Goal: Task Accomplishment & Management: Manage account settings

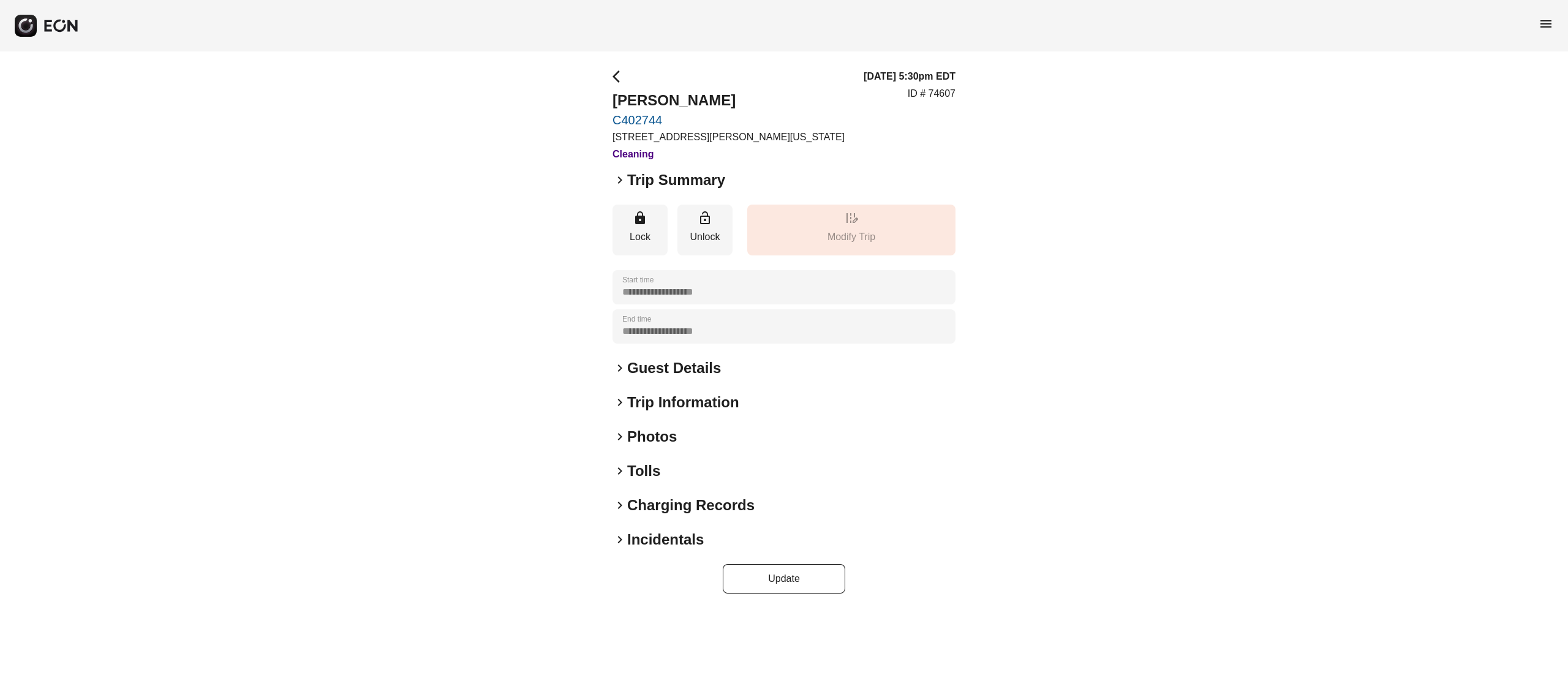
click at [694, 360] on h2 "Guest Details" at bounding box center [674, 368] width 93 height 20
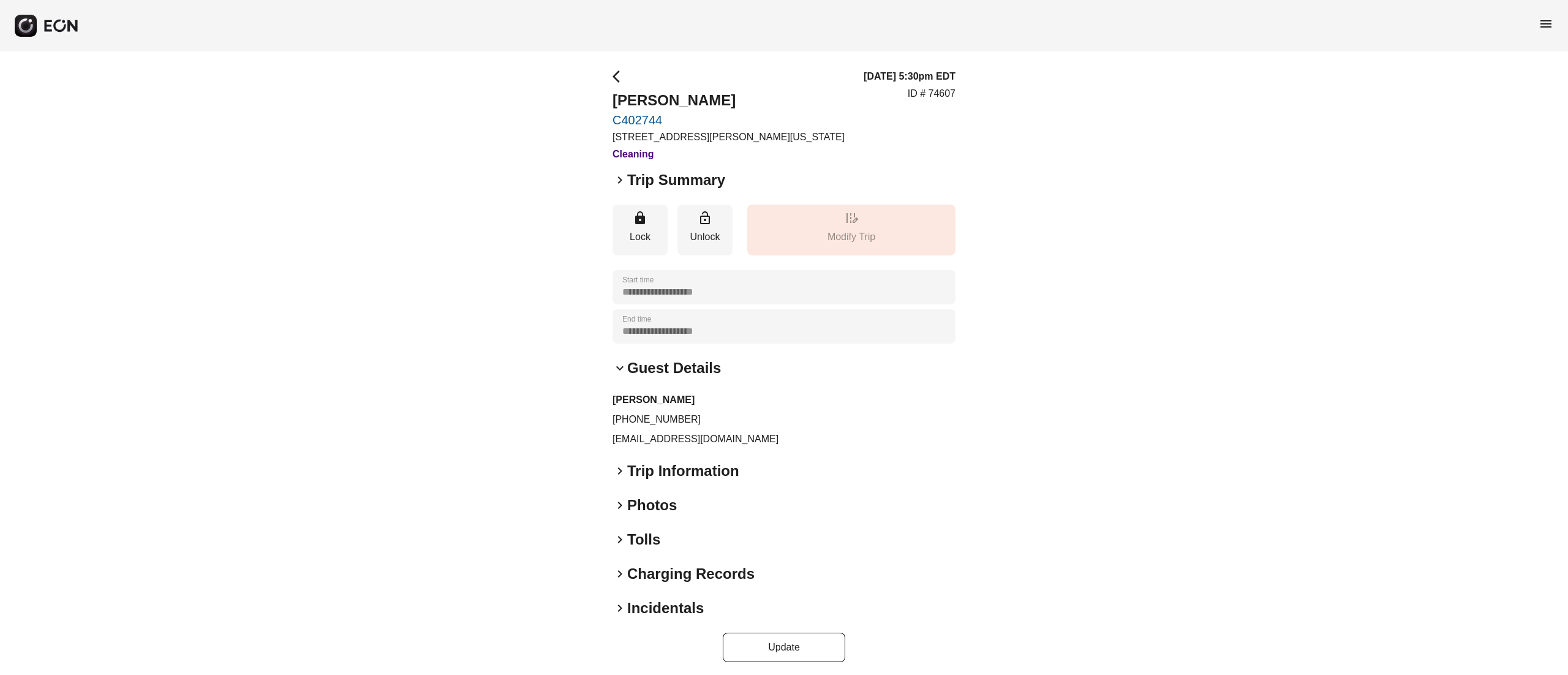
click at [698, 361] on h2 "Guest Details" at bounding box center [674, 368] width 93 height 20
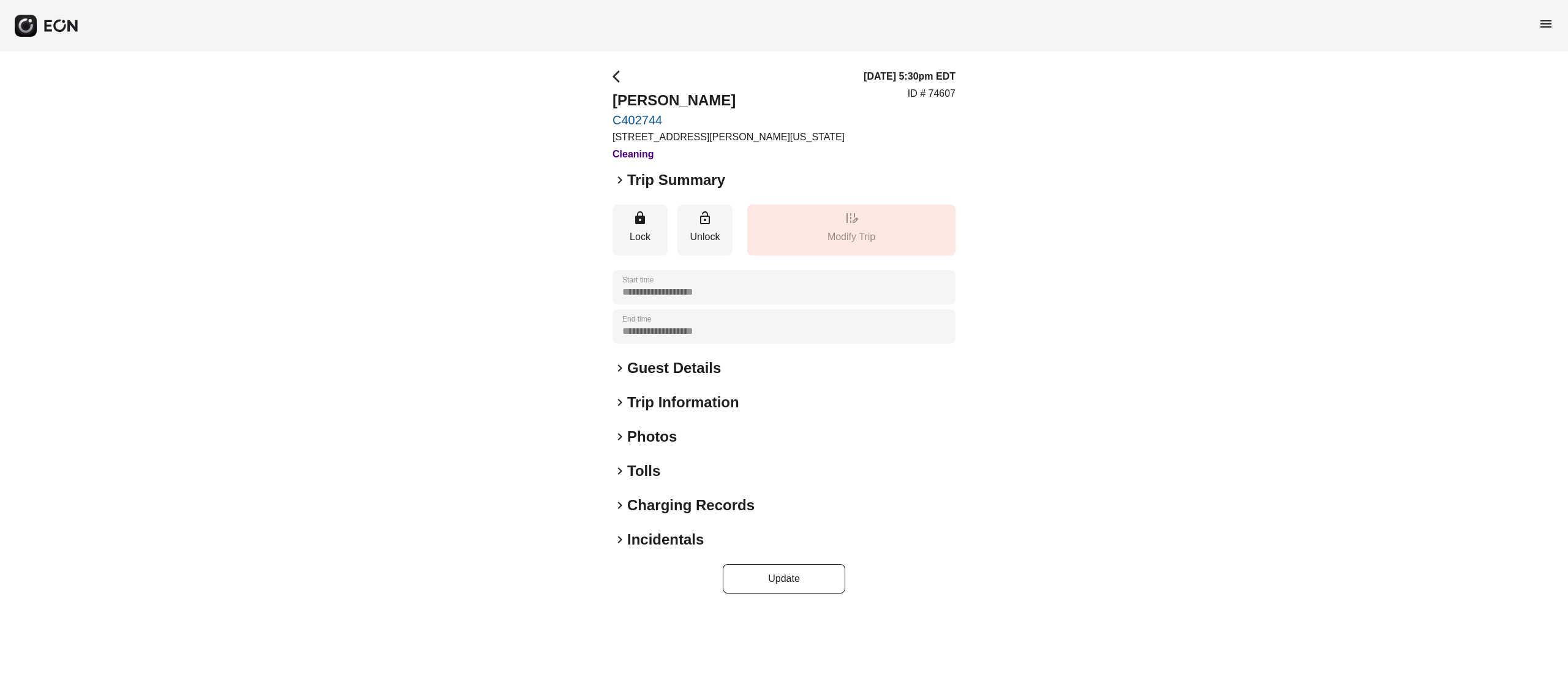
click at [653, 444] on h2 "Photos" at bounding box center [652, 437] width 50 height 20
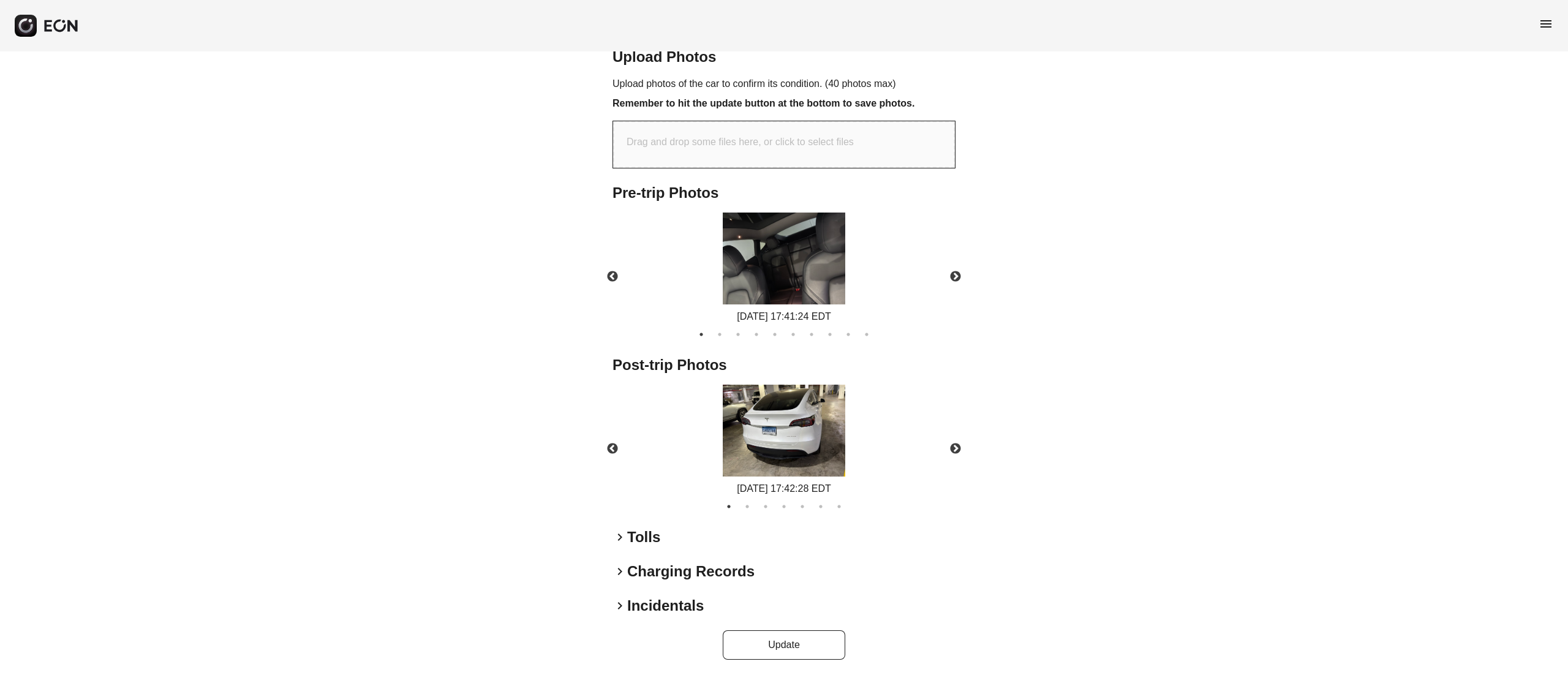
scroll to position [415, 0]
click at [794, 455] on img at bounding box center [784, 429] width 123 height 92
click at [841, 507] on button "7" at bounding box center [839, 505] width 12 height 12
click at [815, 439] on img at bounding box center [784, 429] width 123 height 92
click at [783, 499] on button "4" at bounding box center [784, 505] width 12 height 12
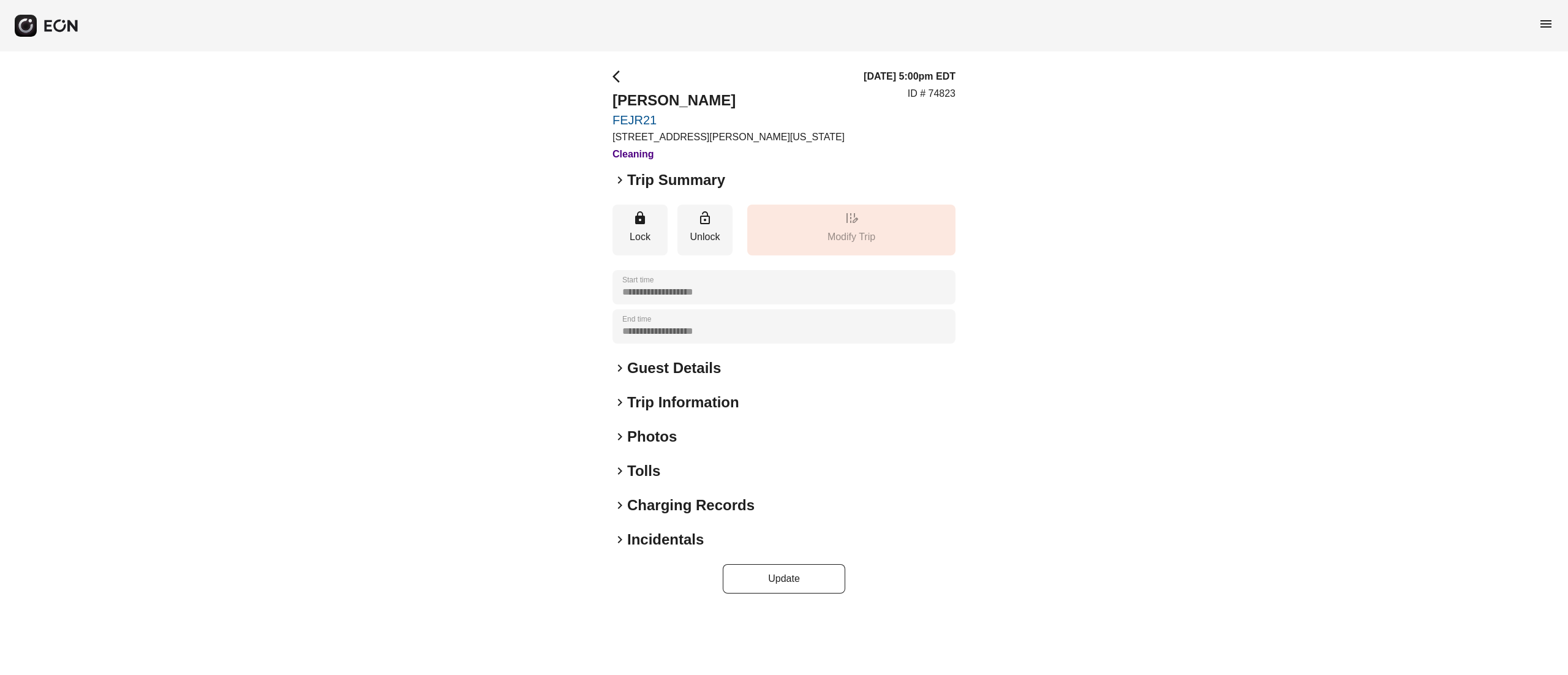
click at [664, 434] on h2 "Photos" at bounding box center [652, 437] width 50 height 20
click at [662, 176] on h2 "Trip Summary" at bounding box center [676, 180] width 98 height 20
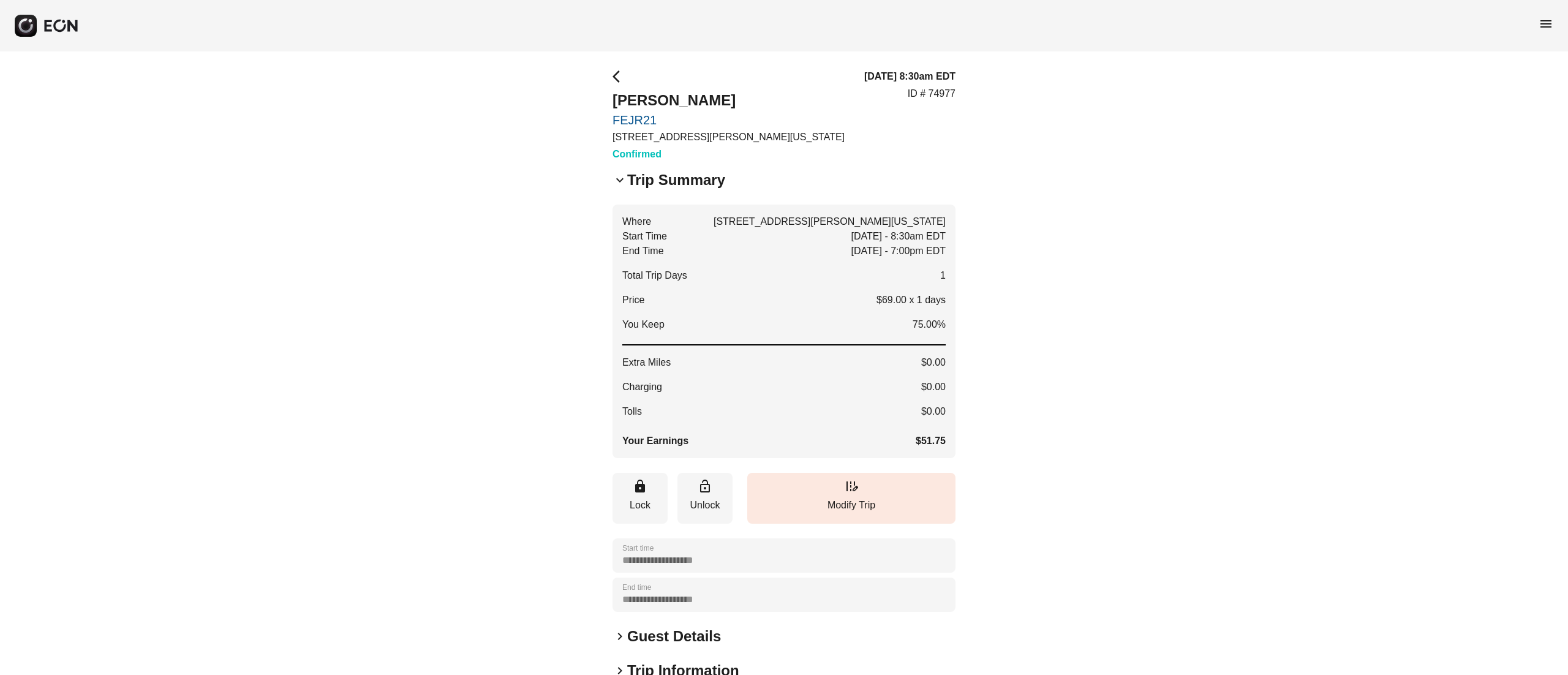
click at [662, 176] on h2 "Trip Summary" at bounding box center [676, 180] width 98 height 20
